Goal: Transaction & Acquisition: Purchase product/service

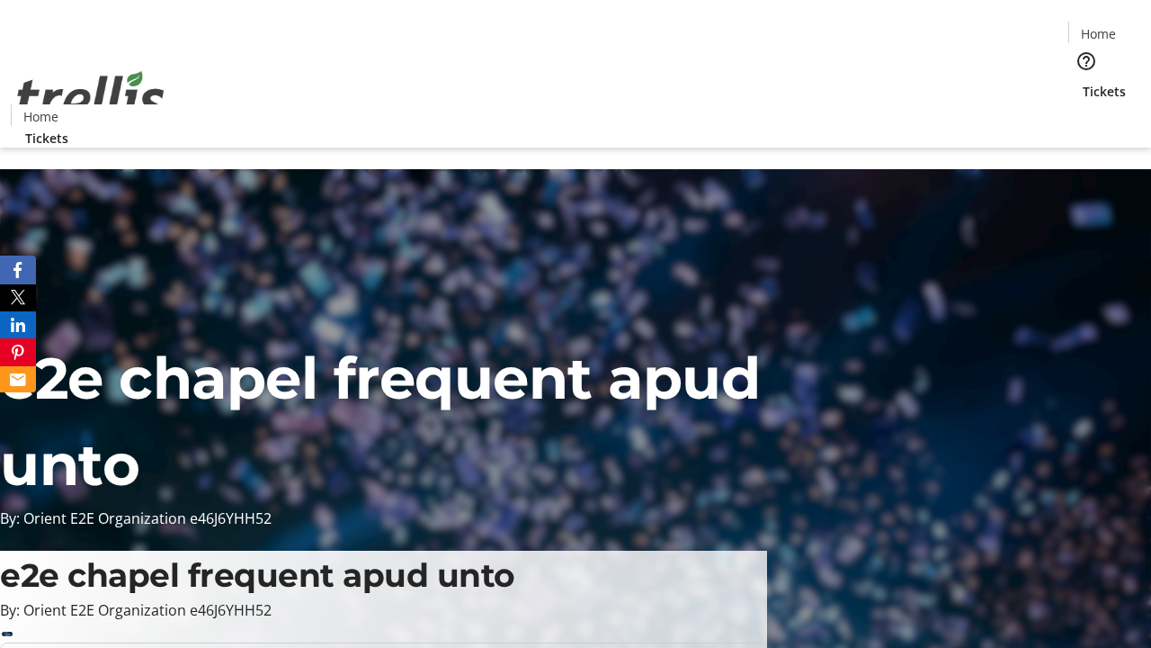
click at [1083, 82] on span "Tickets" at bounding box center [1104, 91] width 43 height 19
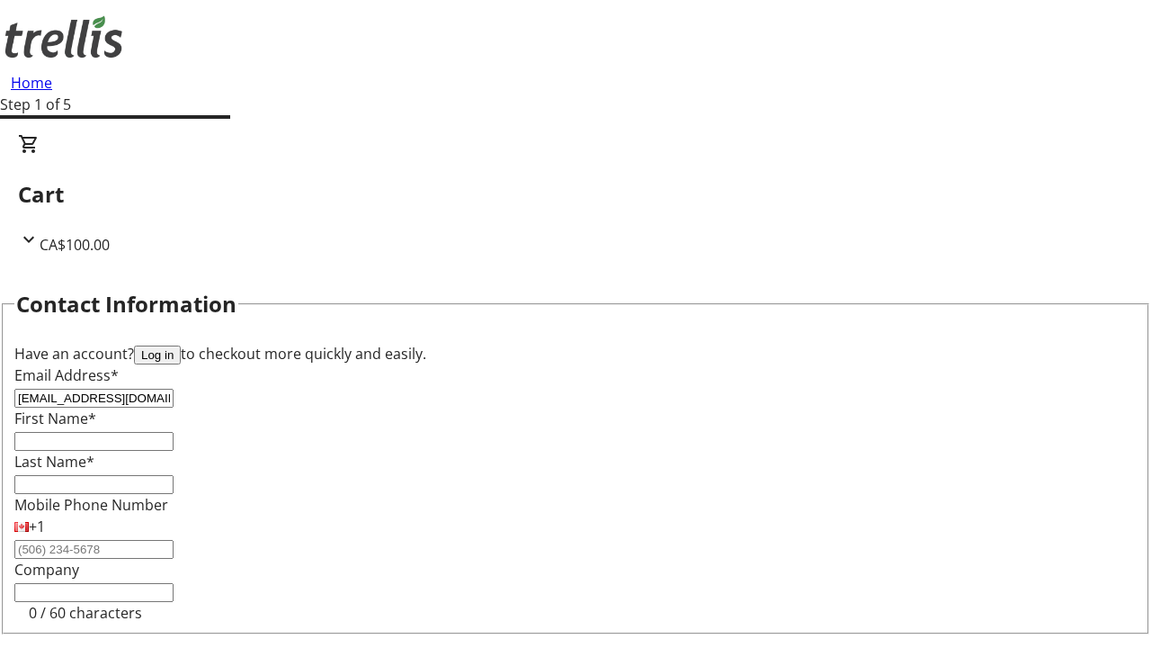
type input "[EMAIL_ADDRESS][DOMAIN_NAME]"
type input "Matilda"
type input "Feest"
